Goal: Transaction & Acquisition: Purchase product/service

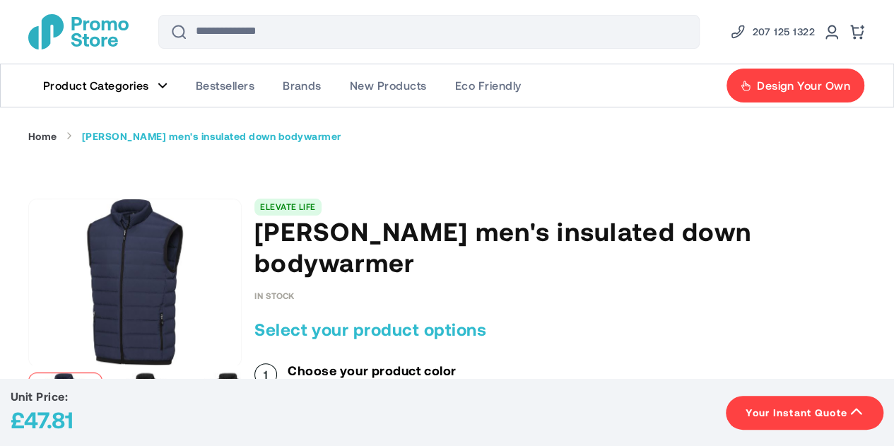
scroll to position [212, 0]
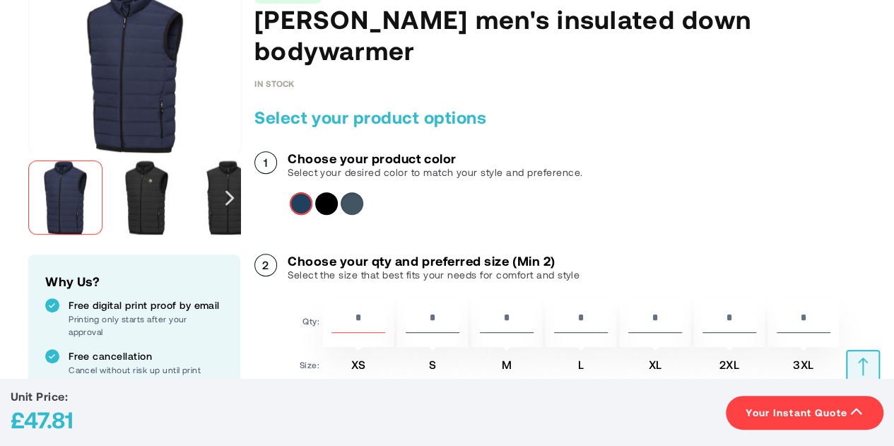
click at [331, 192] on div "Solid black" at bounding box center [326, 203] width 23 height 23
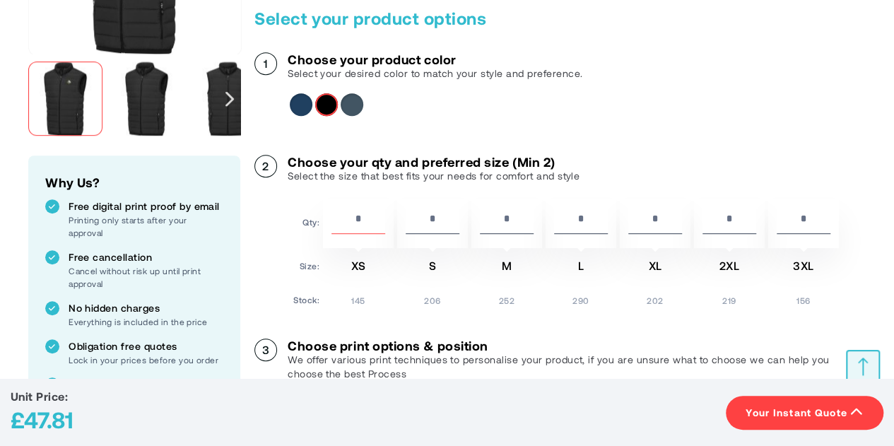
scroll to position [353, 0]
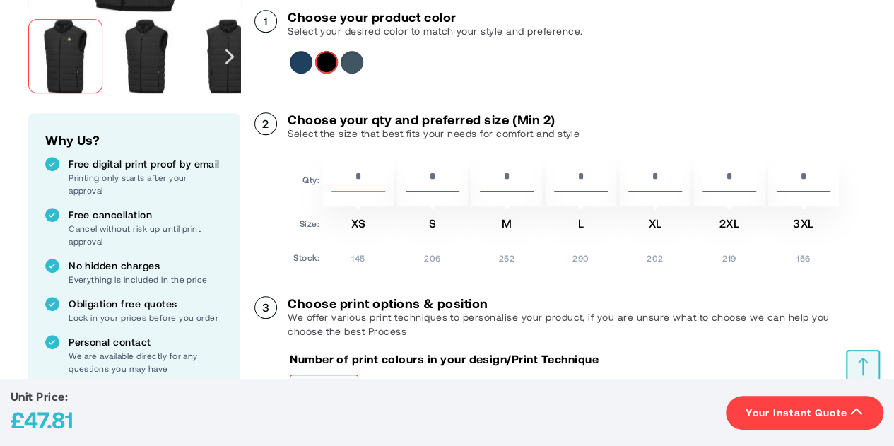
drag, startPoint x: 365, startPoint y: 141, endPoint x: 311, endPoint y: 141, distance: 54.4
click at [311, 157] on tr "Qty: * * * * * * *" at bounding box center [566, 181] width 546 height 49
type input "*"
click at [814, 168] on input "*" at bounding box center [804, 180] width 54 height 24
drag, startPoint x: 816, startPoint y: 145, endPoint x: 753, endPoint y: 131, distance: 63.8
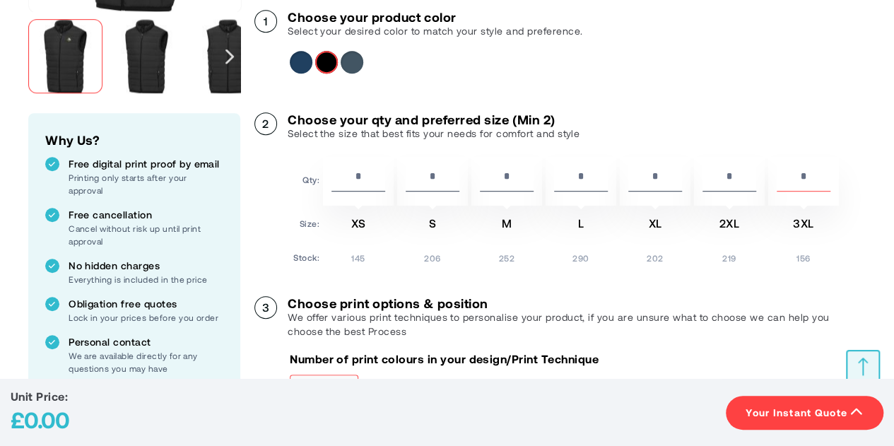
click at [753, 157] on tr "Qty: * * * * * * *" at bounding box center [566, 181] width 546 height 49
type input "*"
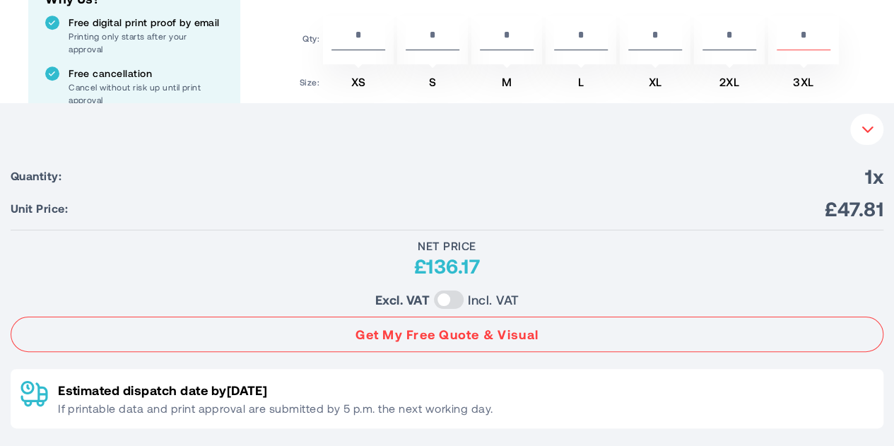
scroll to position [0, 0]
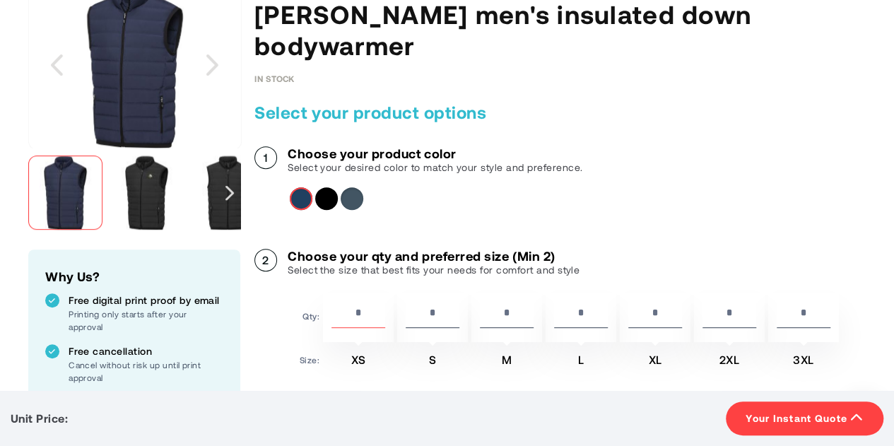
scroll to position [283, 0]
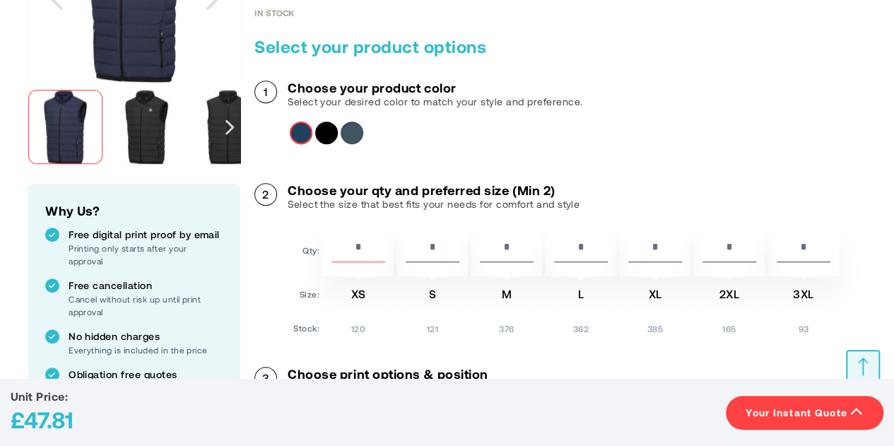
click at [165, 116] on img "Caltha men's insulated down bodywarmer" at bounding box center [147, 127] width 74 height 74
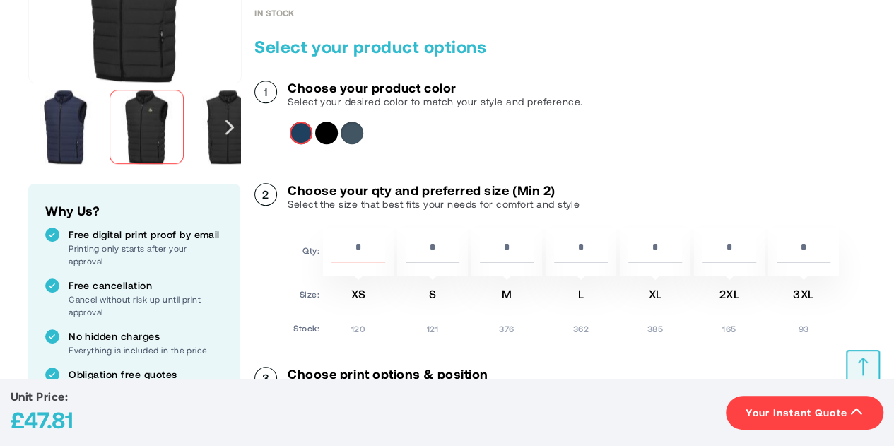
scroll to position [353, 0]
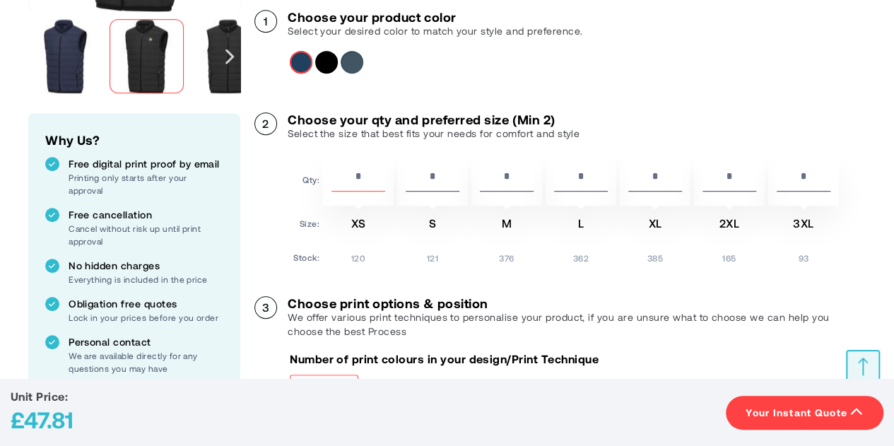
drag, startPoint x: 368, startPoint y: 146, endPoint x: 311, endPoint y: 148, distance: 56.6
click at [311, 157] on tr "Qty: * * * * * * *" at bounding box center [566, 181] width 546 height 49
type input "*"
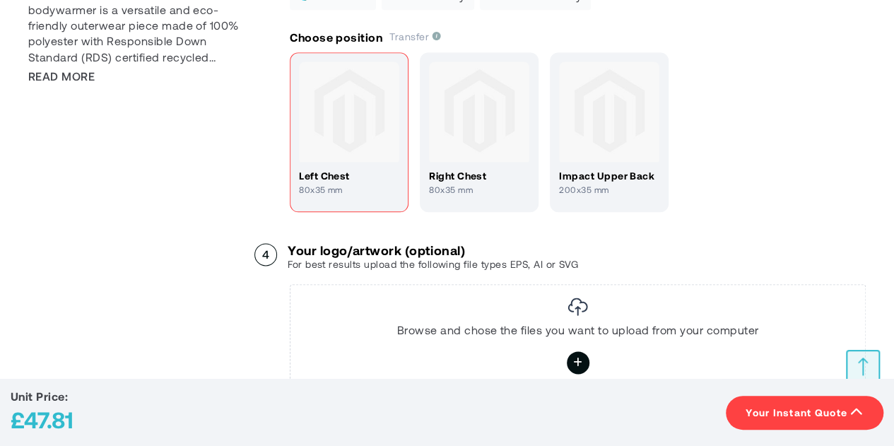
scroll to position [565, 0]
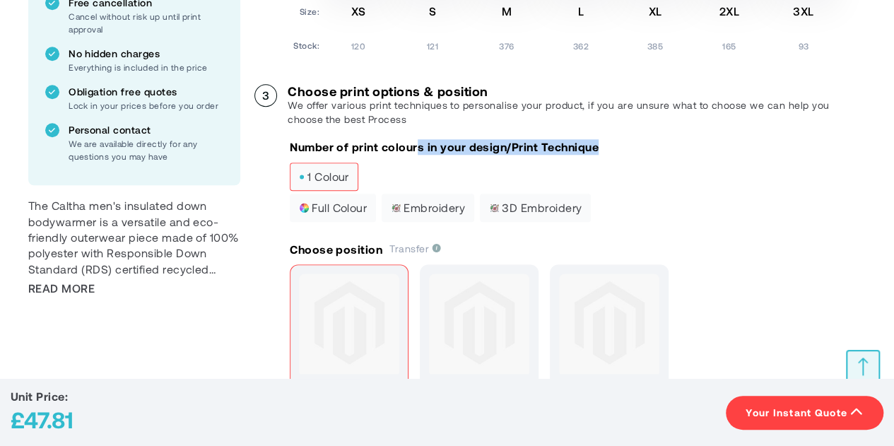
drag, startPoint x: 418, startPoint y: 112, endPoint x: 577, endPoint y: 134, distance: 159.8
click at [577, 139] on div "Number of print colours in your design/Print Technique 1 colour full colour Emb…" at bounding box center [578, 181] width 576 height 85
click at [577, 163] on div "1 colour" at bounding box center [578, 178] width 576 height 31
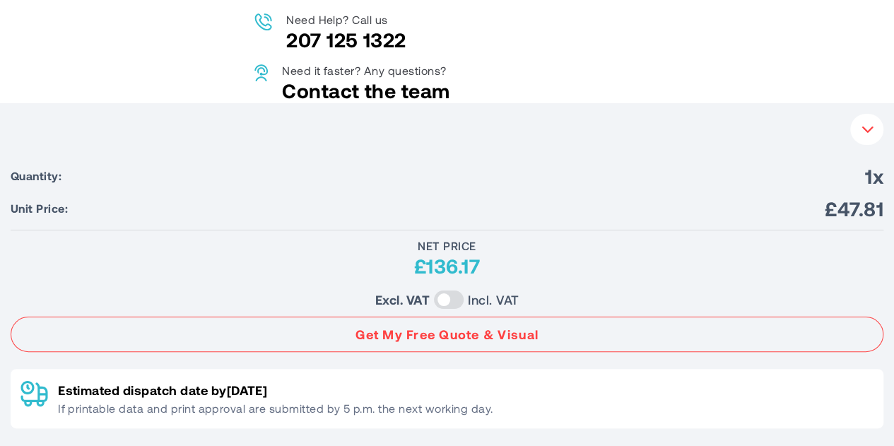
scroll to position [1194, 0]
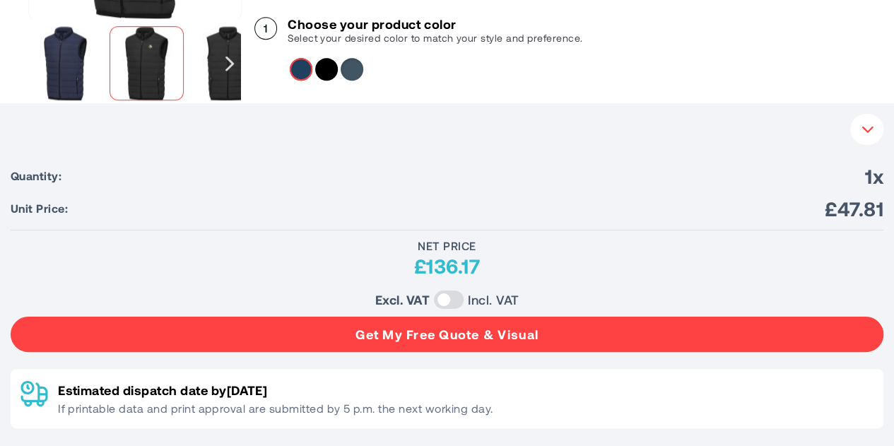
click at [447, 327] on button "Get My Free Quote & Visual" at bounding box center [447, 334] width 873 height 35
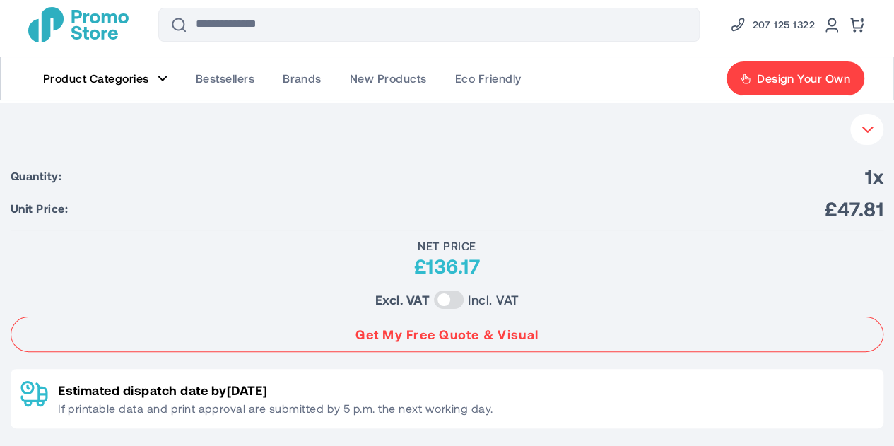
scroll to position [0, 0]
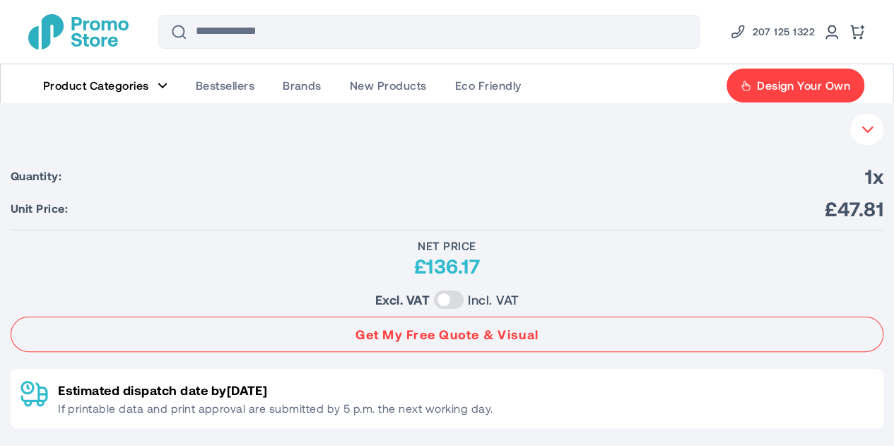
drag, startPoint x: 867, startPoint y: 155, endPoint x: 864, endPoint y: 141, distance: 14.6
click at [867, 153] on div "Unit Price: £47.81 Your Instant Quote Quantity: 1x Unit Price: £47.81 Net Price…" at bounding box center [447, 271] width 873 height 315
click at [864, 138] on button "Your Instant Quote" at bounding box center [866, 129] width 33 height 31
